Goal: Navigation & Orientation: Understand site structure

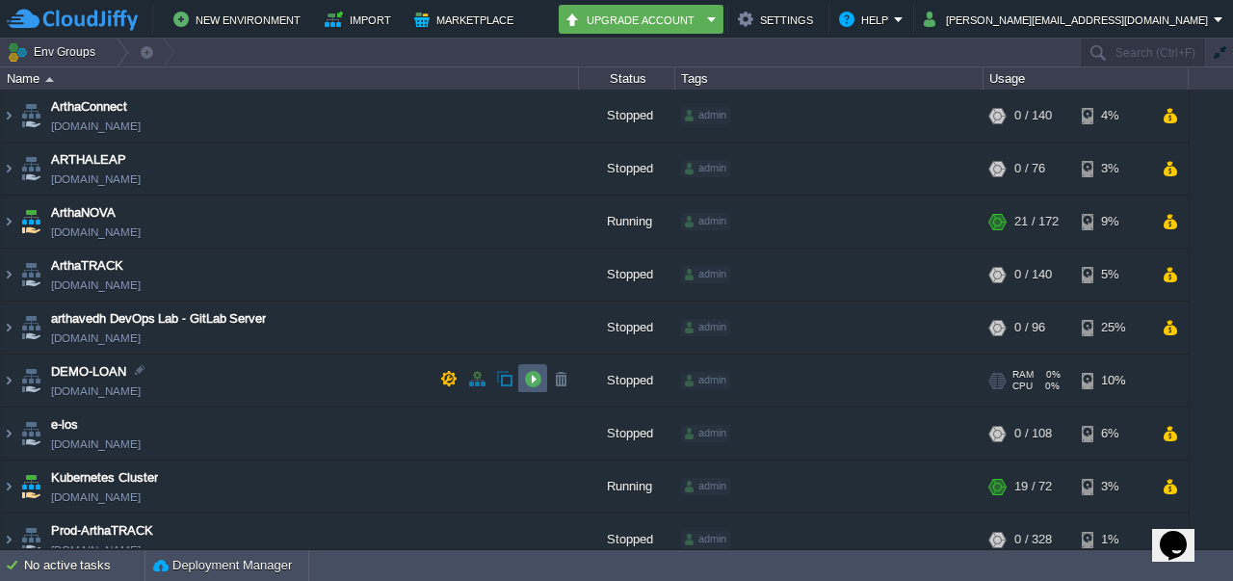
click at [544, 377] on td at bounding box center [532, 378] width 29 height 29
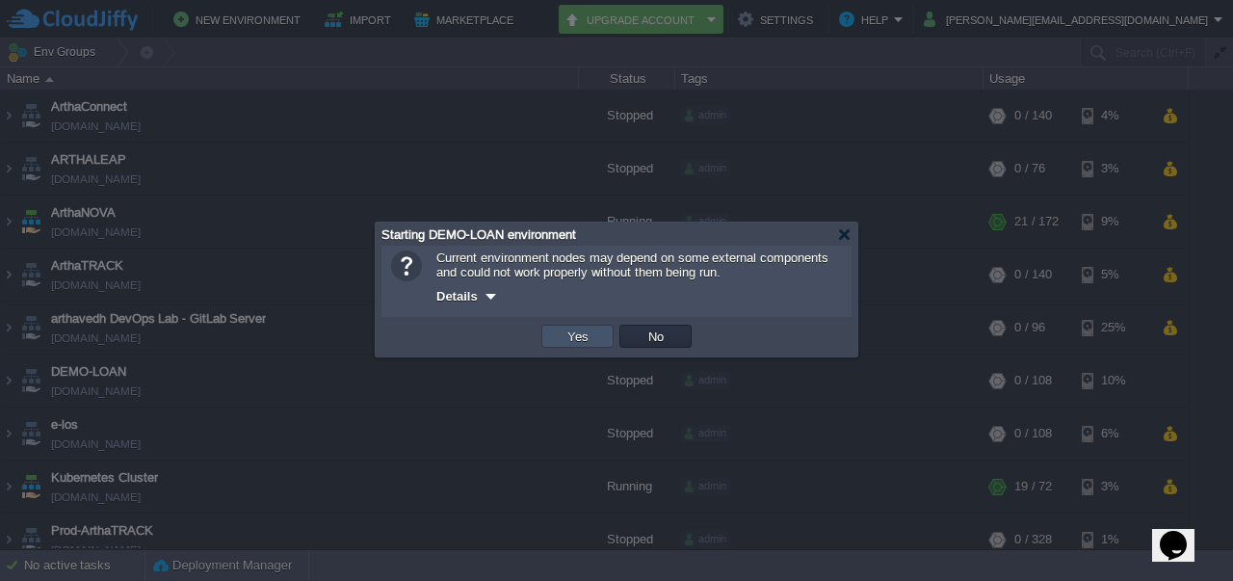
click at [582, 334] on button "Yes" at bounding box center [578, 336] width 33 height 17
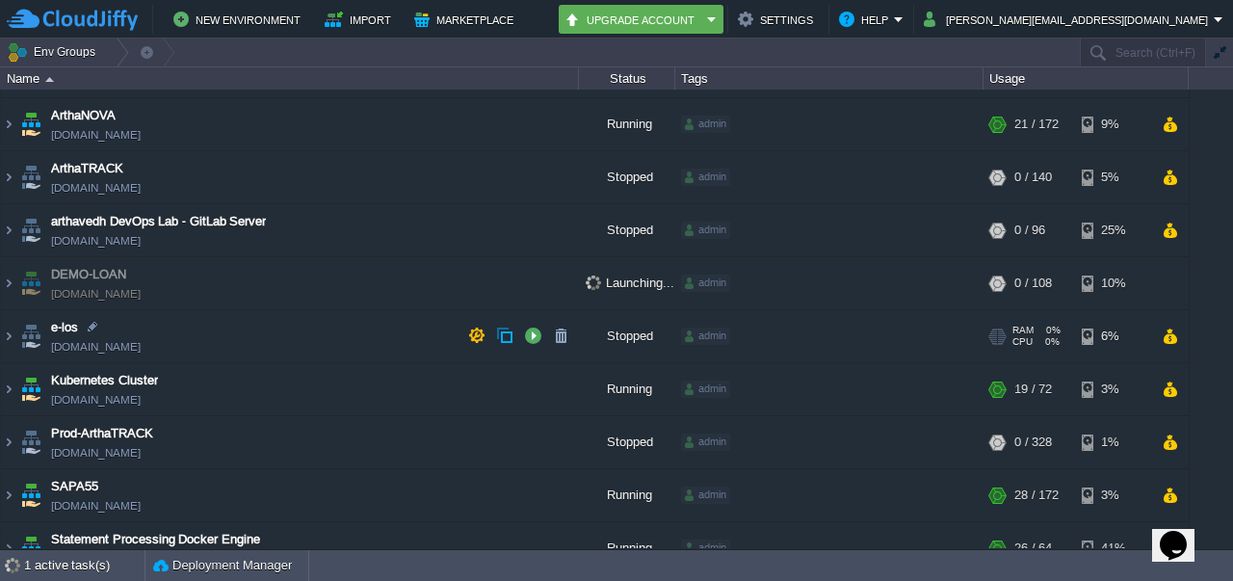
scroll to position [120, 0]
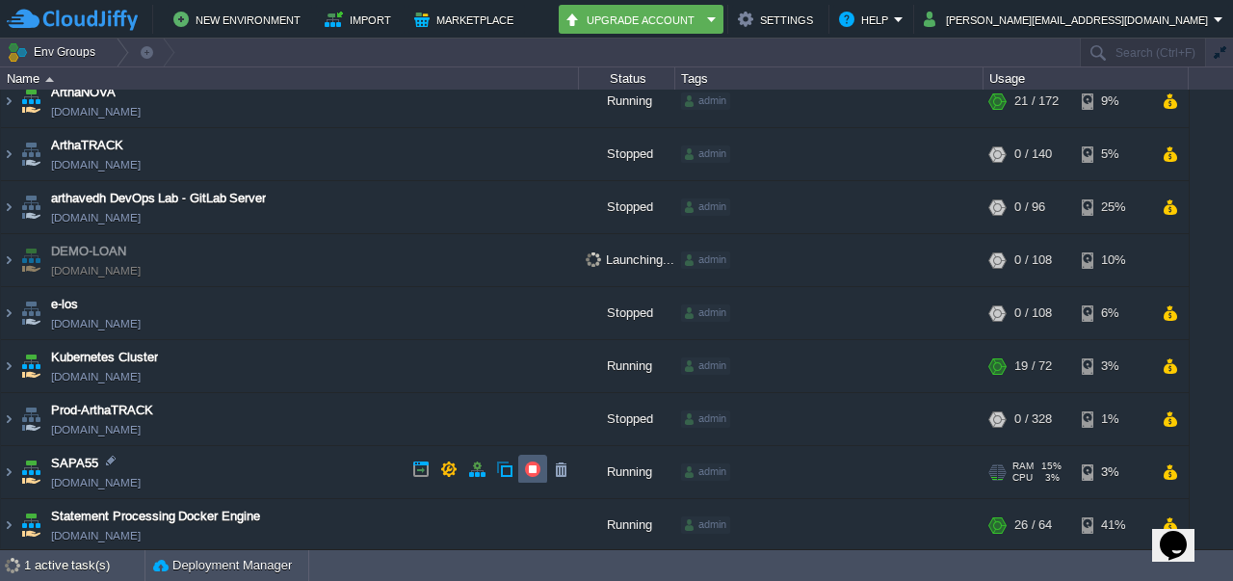
click at [533, 479] on td at bounding box center [532, 469] width 29 height 29
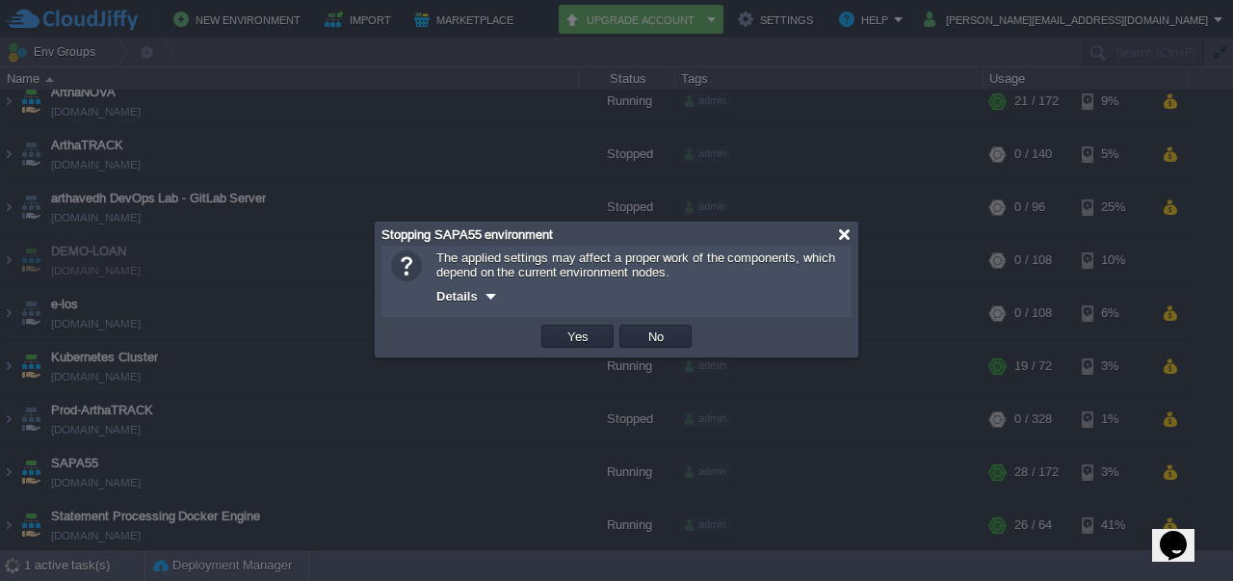
click at [846, 236] on div at bounding box center [844, 234] width 14 height 14
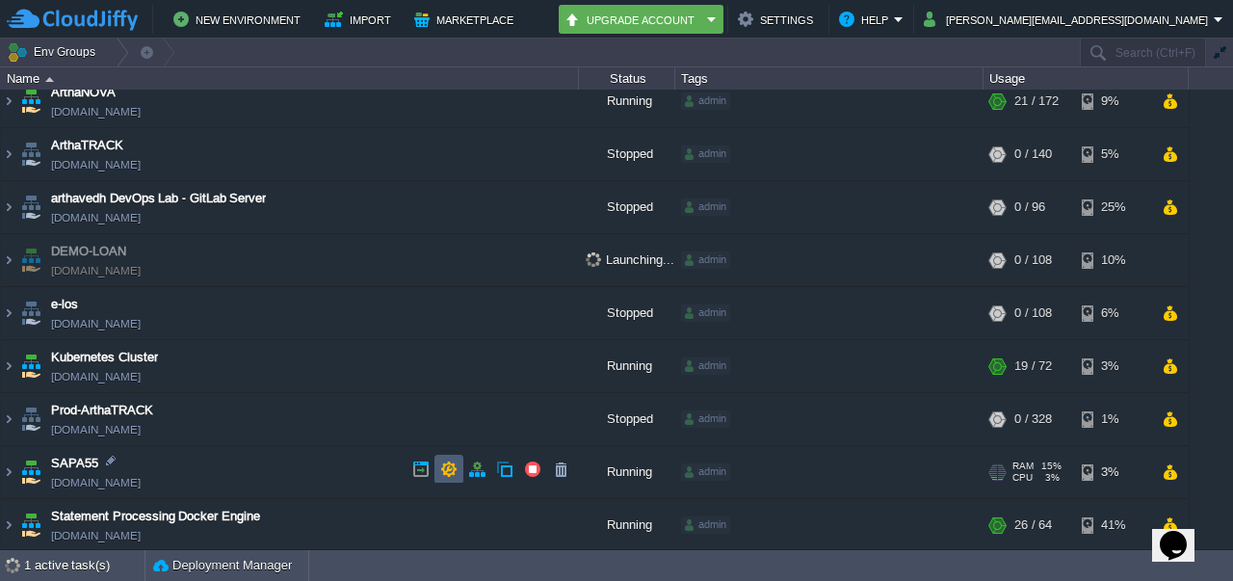
click at [458, 471] on td at bounding box center [448, 469] width 29 height 29
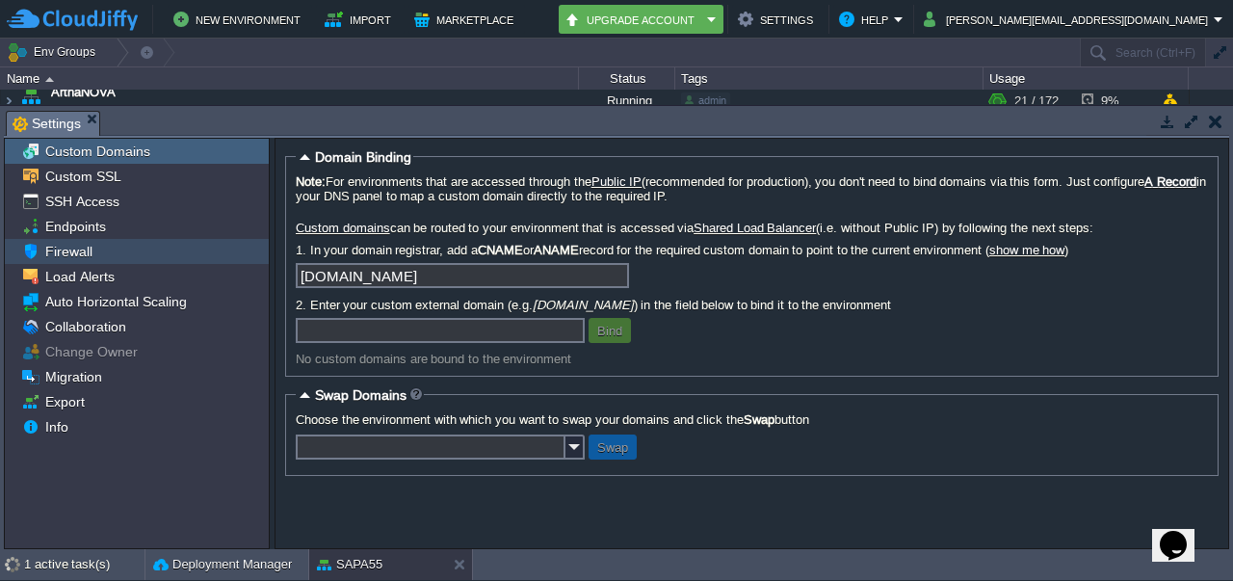
click at [83, 248] on span "Firewall" at bounding box center [68, 251] width 54 height 17
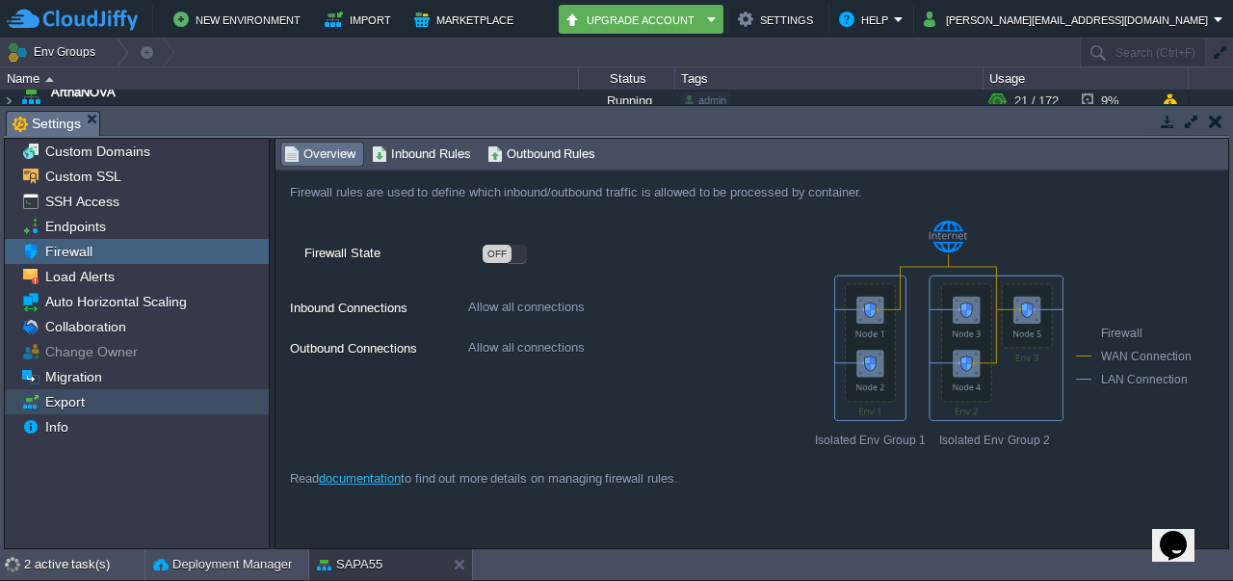
click at [72, 394] on span "Export" at bounding box center [64, 401] width 46 height 17
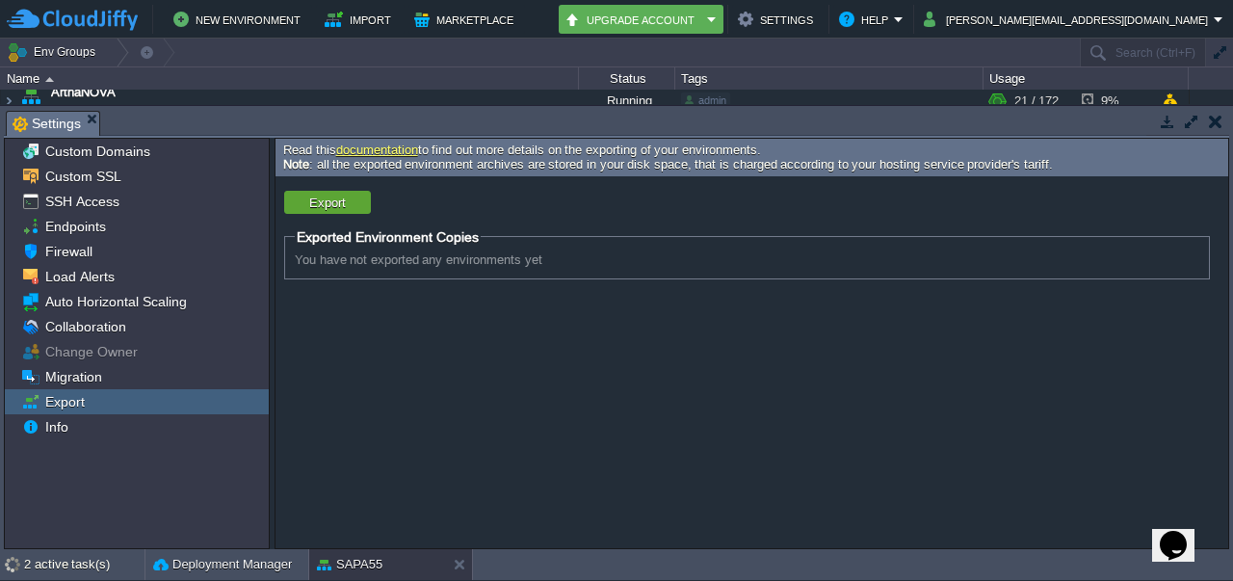
click at [1219, 120] on button "button" at bounding box center [1215, 121] width 13 height 17
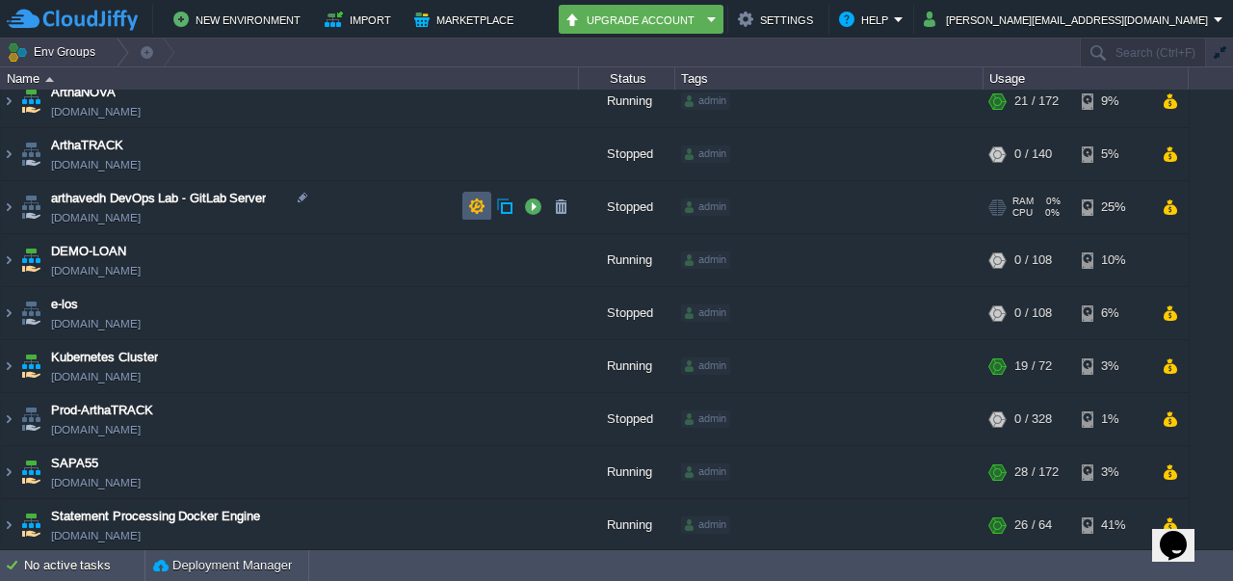
click at [484, 205] on button "button" at bounding box center [476, 205] width 17 height 17
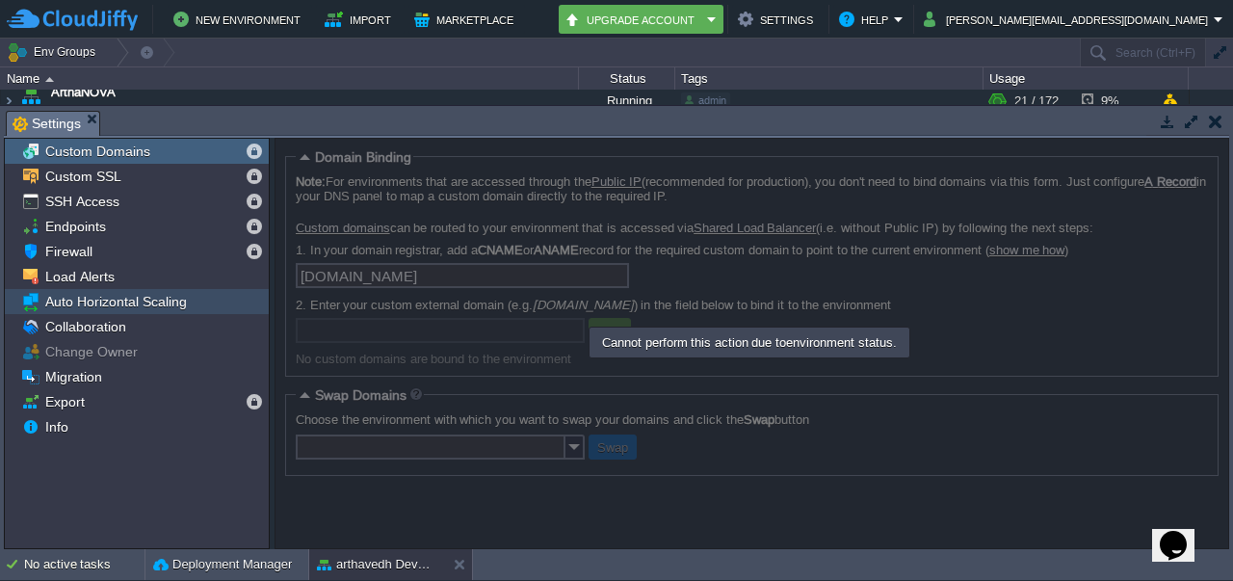
click at [89, 300] on span "Auto Horizontal Scaling" at bounding box center [115, 301] width 148 height 17
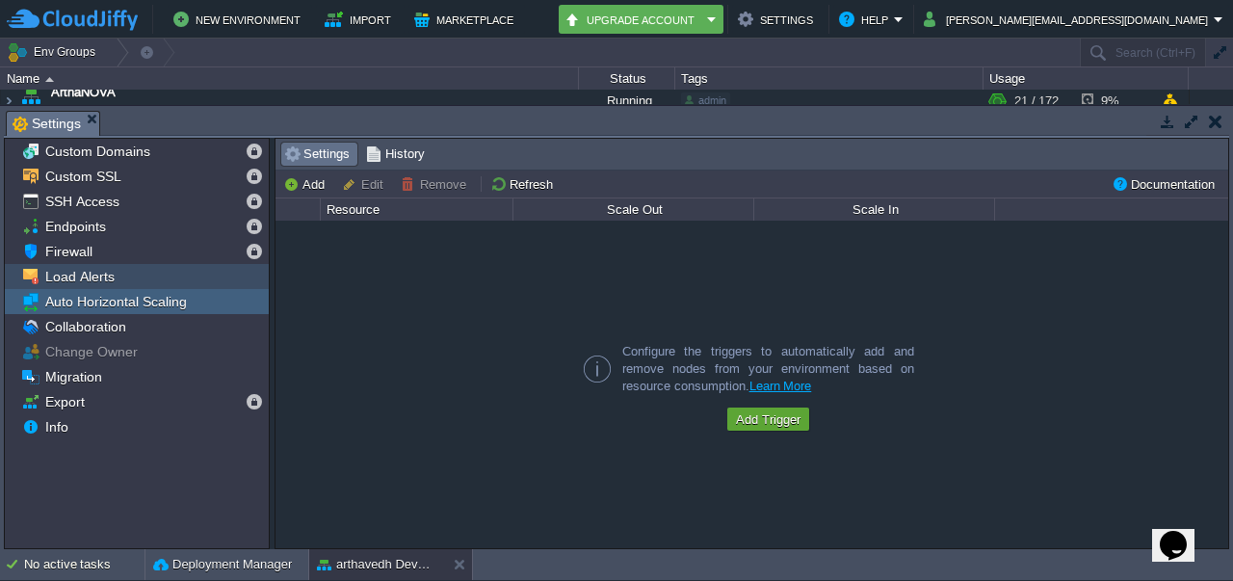
click at [87, 280] on span "Load Alerts" at bounding box center [79, 276] width 76 height 17
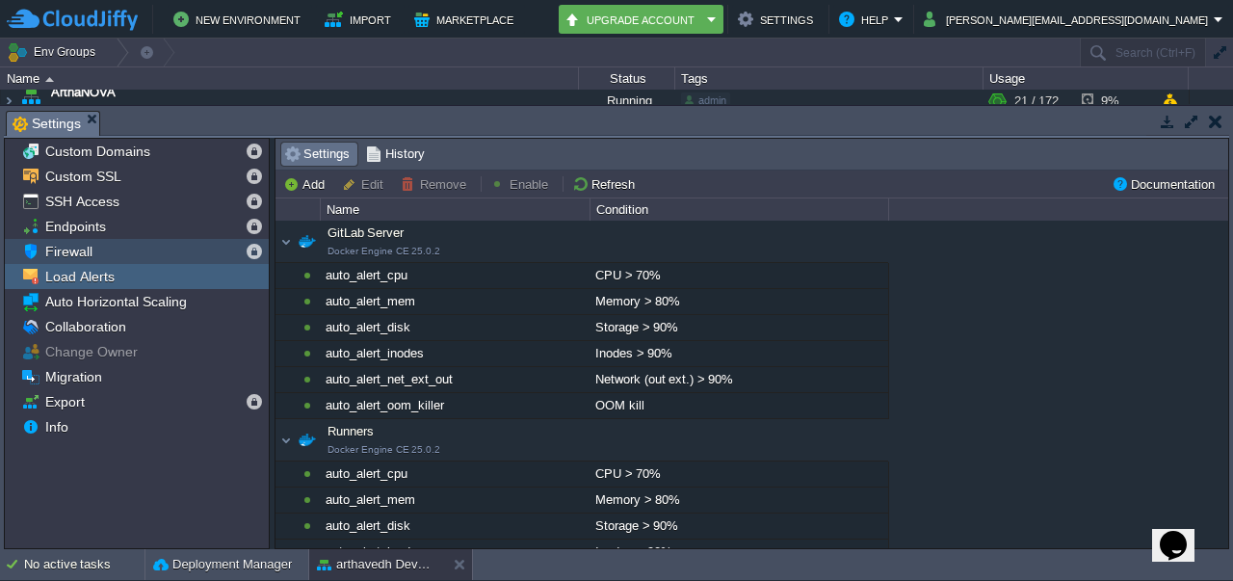
click at [85, 261] on div "Firewall" at bounding box center [137, 251] width 264 height 25
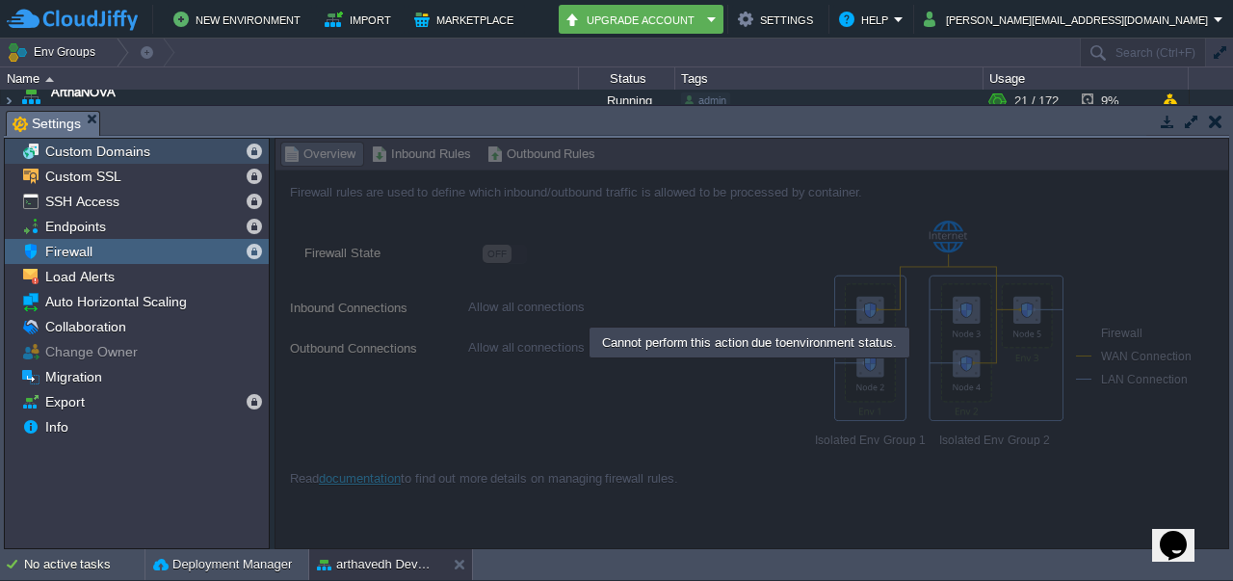
click at [94, 156] on span "Custom Domains" at bounding box center [97, 151] width 112 height 17
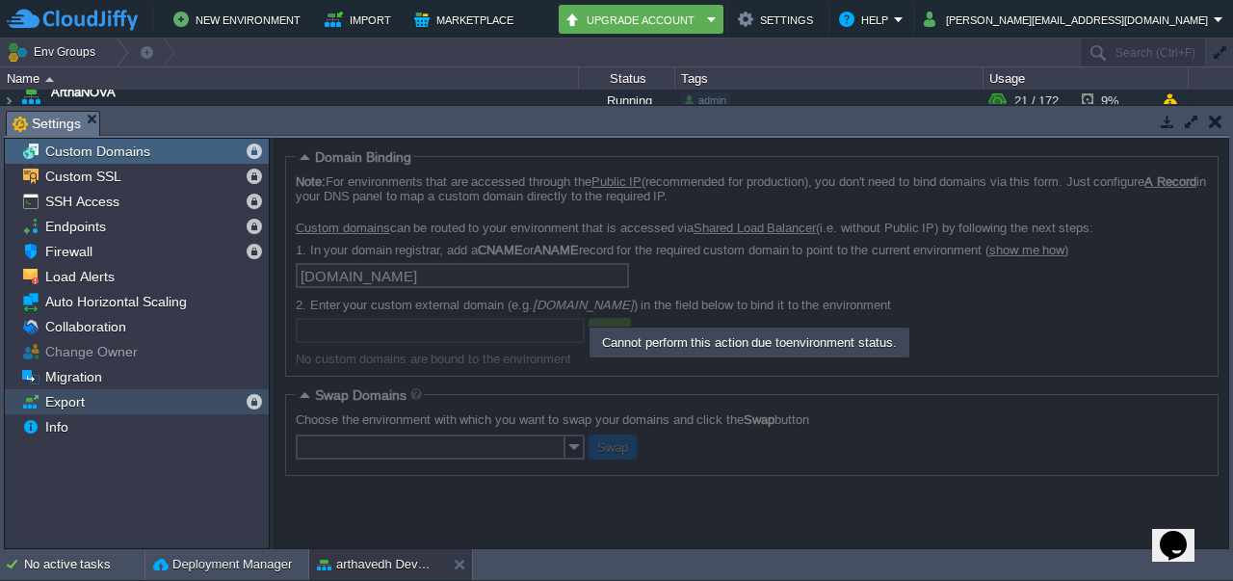
click at [96, 396] on div "Export" at bounding box center [137, 401] width 264 height 25
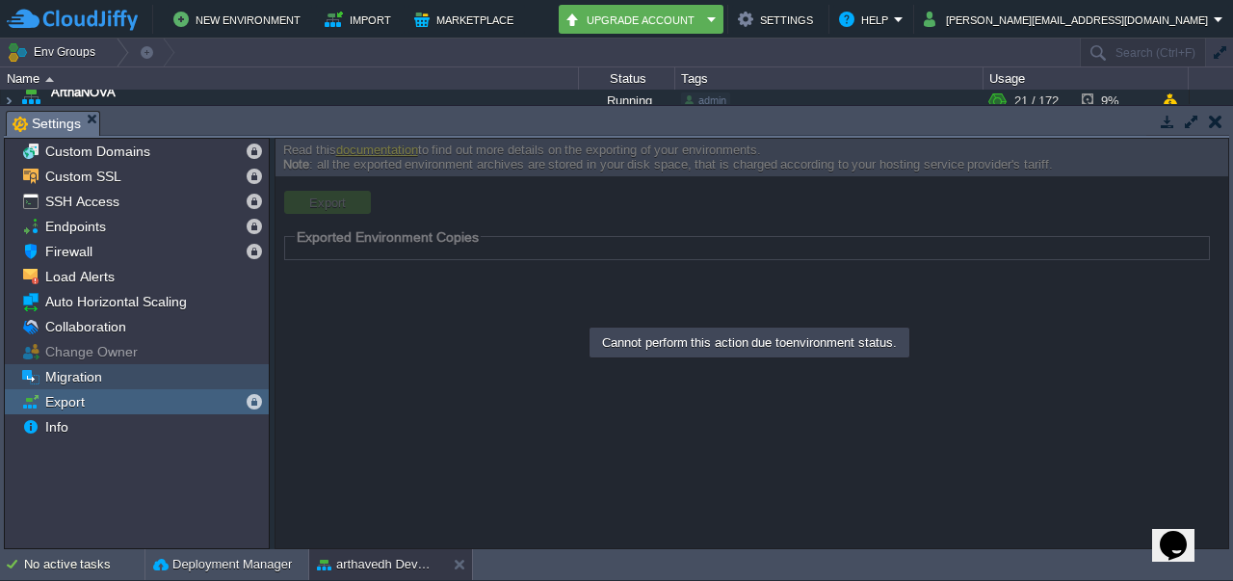
click at [92, 377] on span "Migration" at bounding box center [73, 376] width 64 height 17
